Goal: Browse casually: Explore the website without a specific task or goal

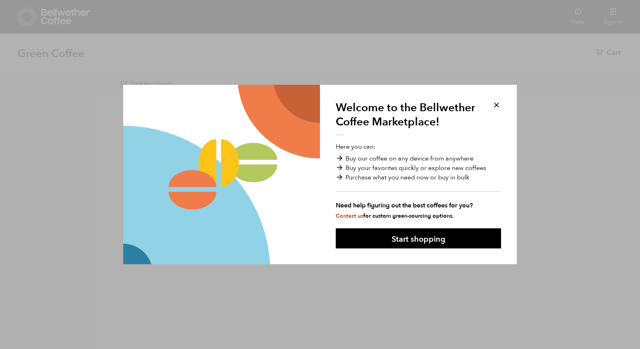
click at [498, 99] on div "Welcome to the Bellwether Coffee Marketplace! Here you can: Buy our coffee on a…" at bounding box center [418, 174] width 197 height 179
click at [497, 102] on button at bounding box center [496, 104] width 9 height 9
